Goal: Transaction & Acquisition: Purchase product/service

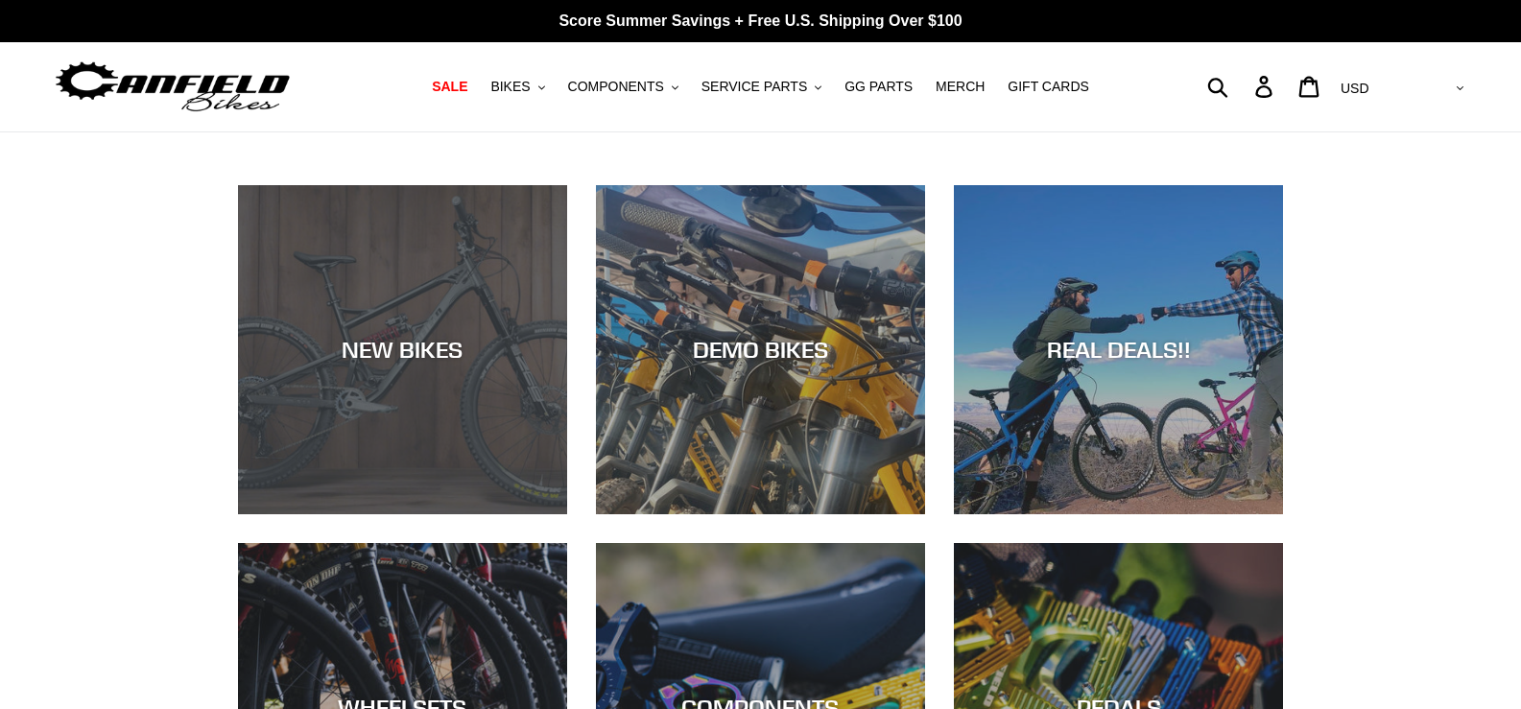
click at [483, 514] on div "NEW BIKES" at bounding box center [402, 514] width 329 height 0
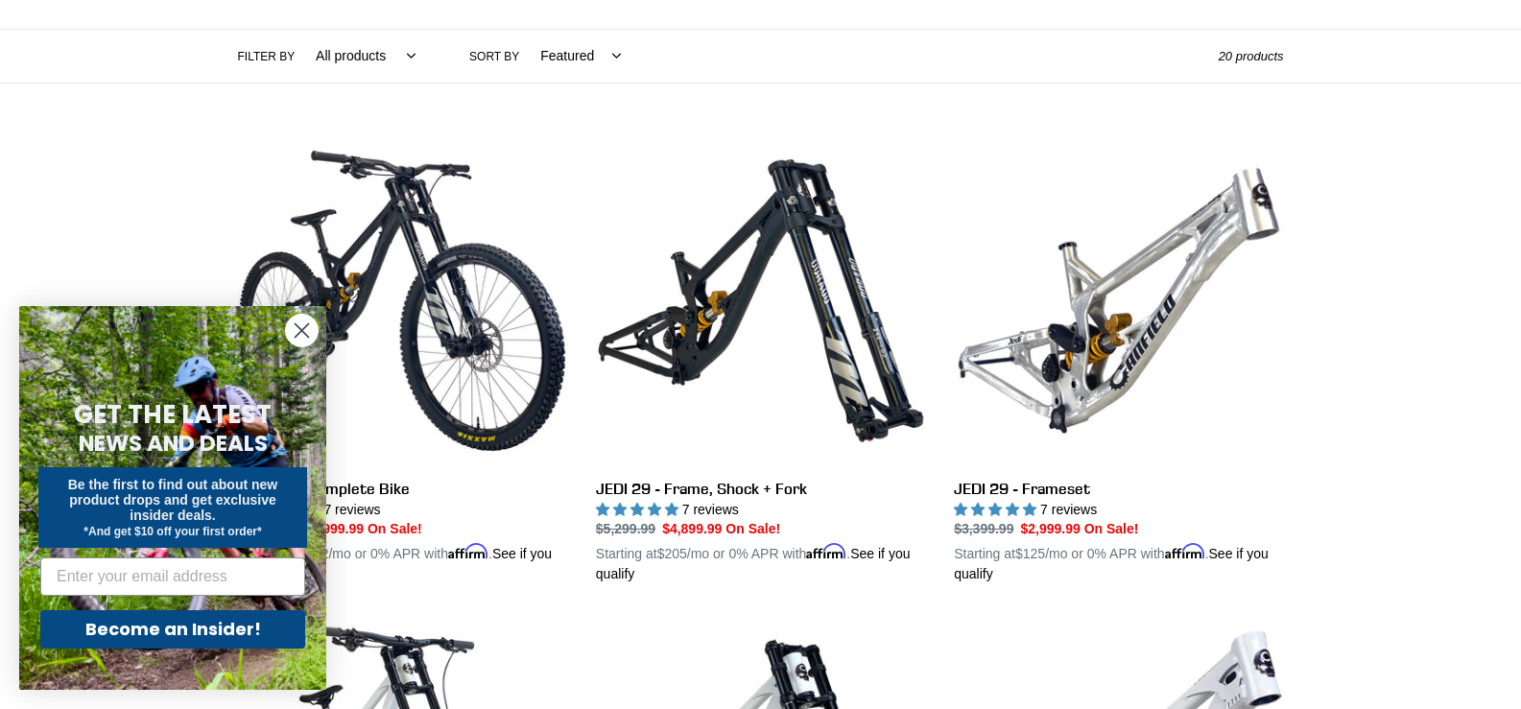
scroll to position [439, 0]
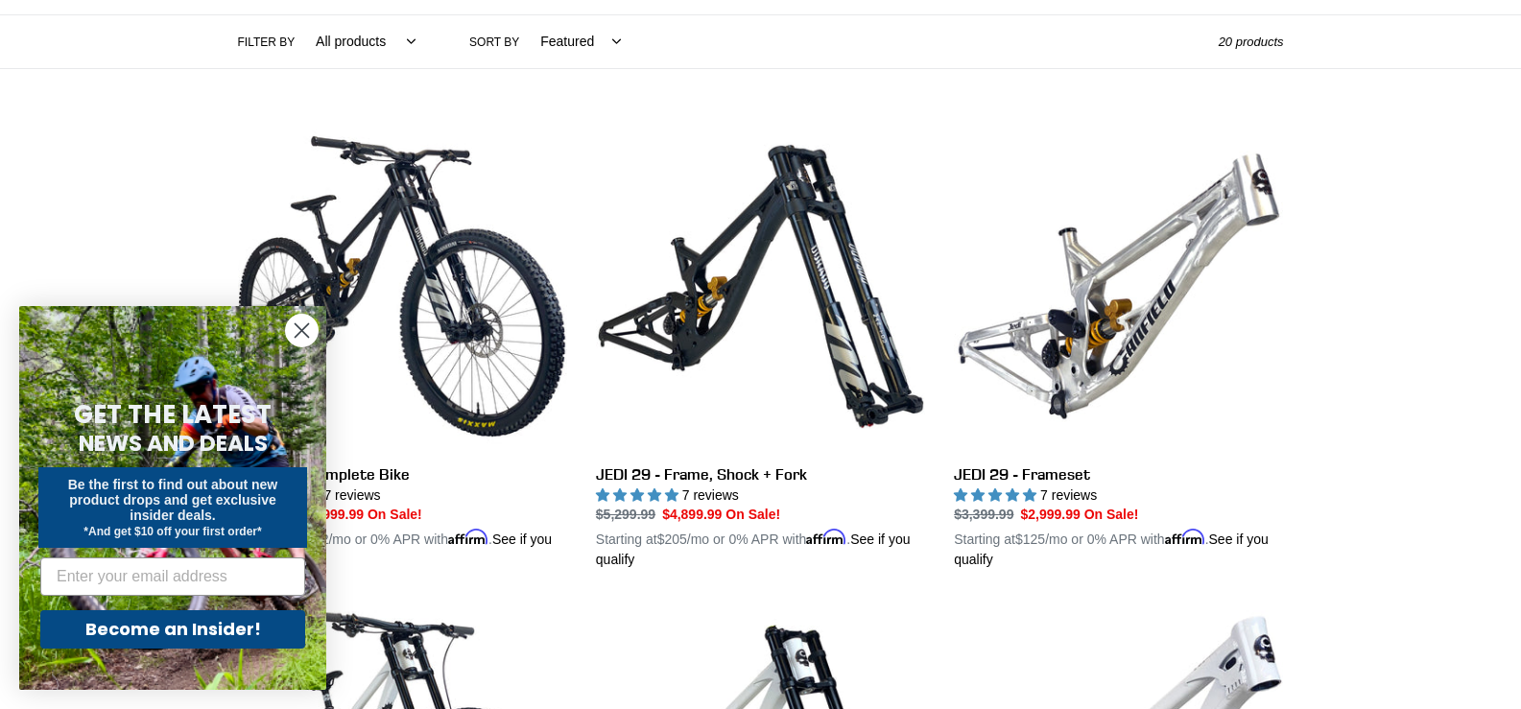
click at [302, 326] on circle "Close dialog" at bounding box center [302, 331] width 32 height 32
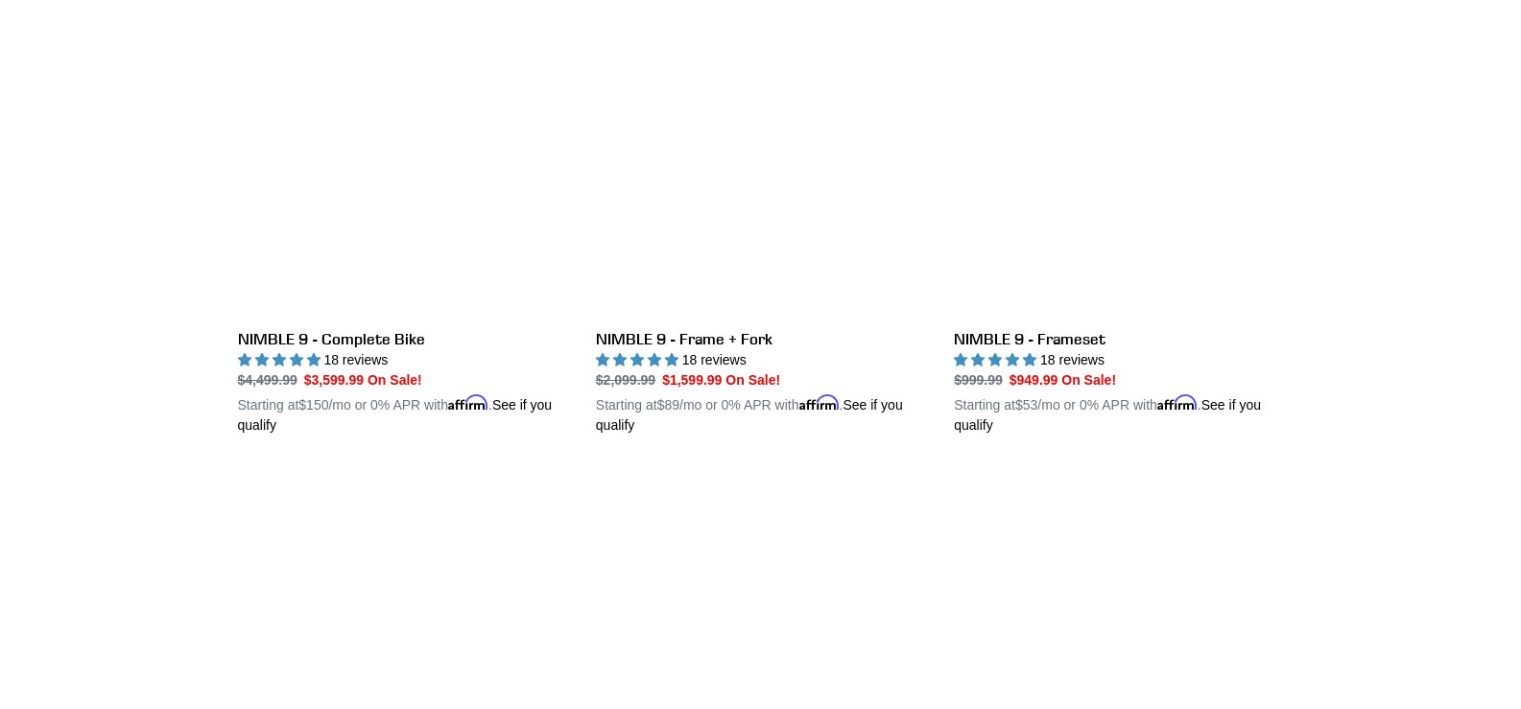
scroll to position [2975, 0]
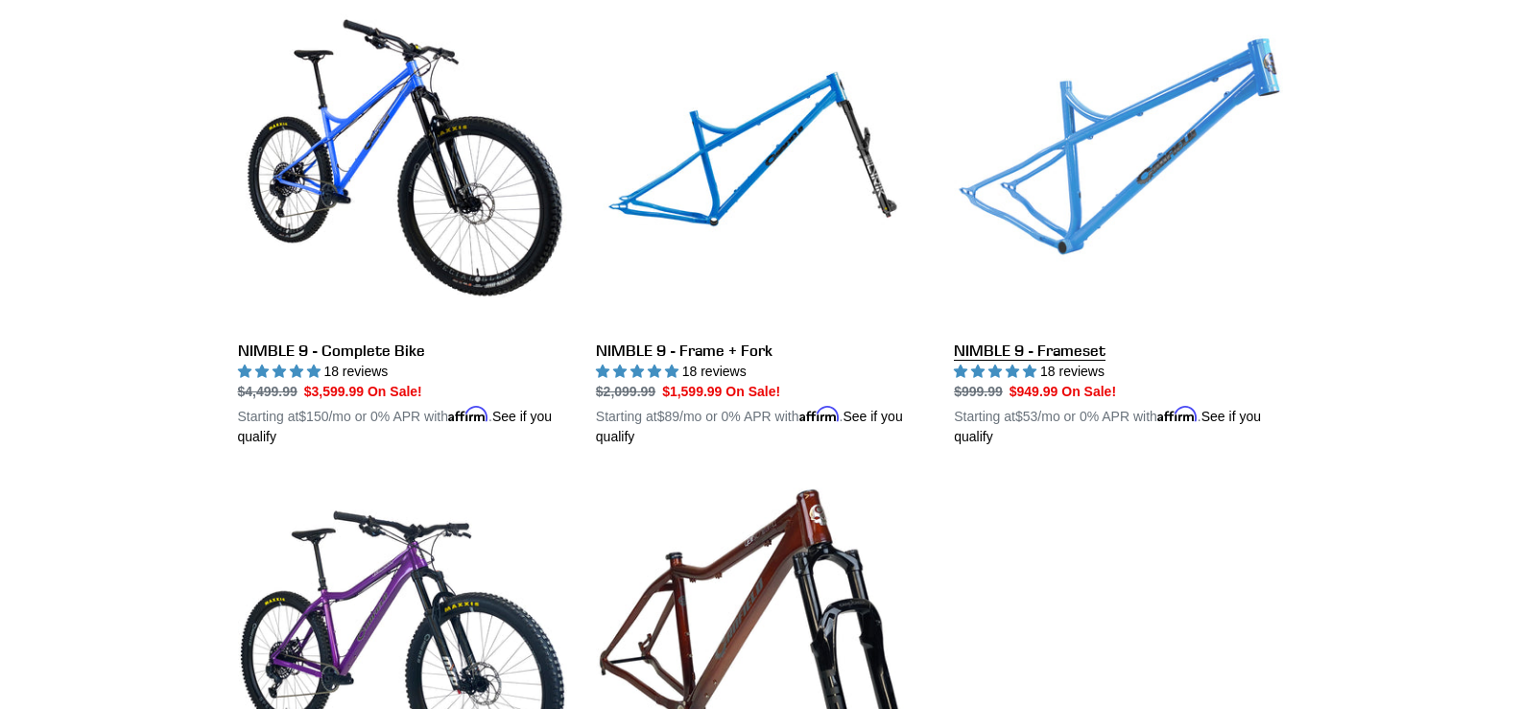
click at [983, 342] on link "NIMBLE 9 - Frameset" at bounding box center [1118, 222] width 329 height 449
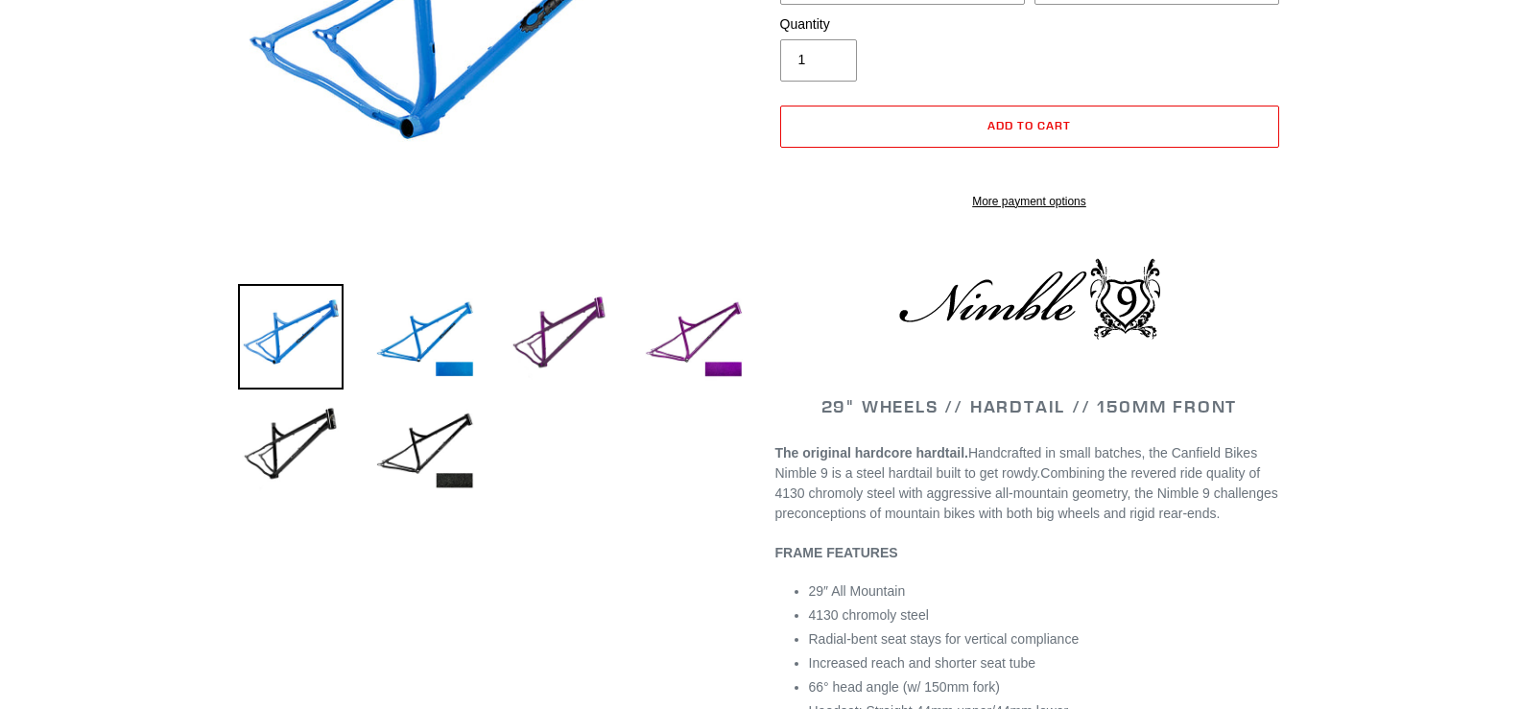
select select "highest-rating"
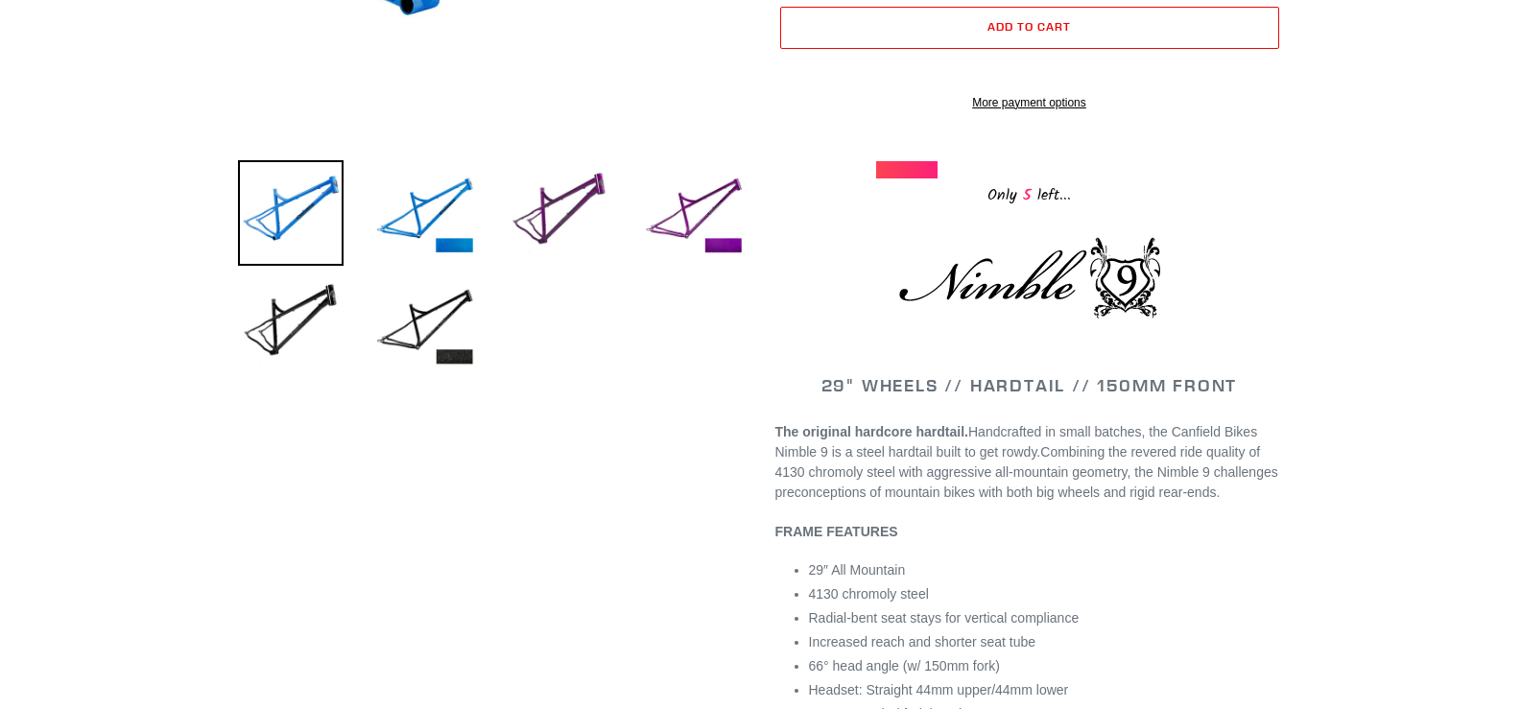
scroll to position [570, 0]
